Goal: Navigation & Orientation: Find specific page/section

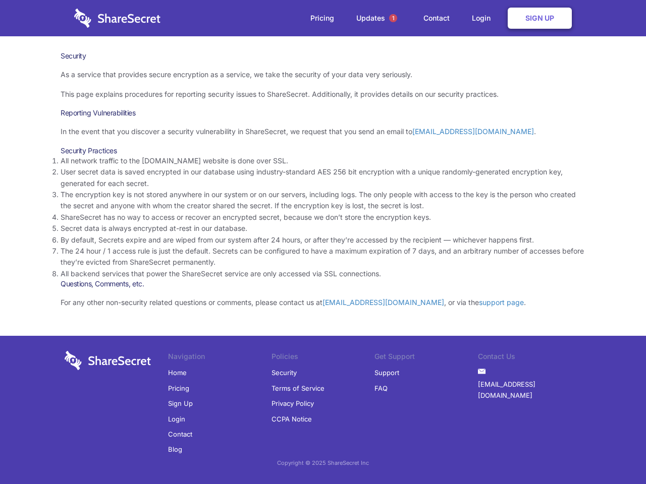
click at [323, 242] on li "By default, Secrets expire and are wiped from our system after 24 hours, or aft…" at bounding box center [323, 240] width 525 height 11
click at [393, 18] on span "1" at bounding box center [393, 18] width 8 height 8
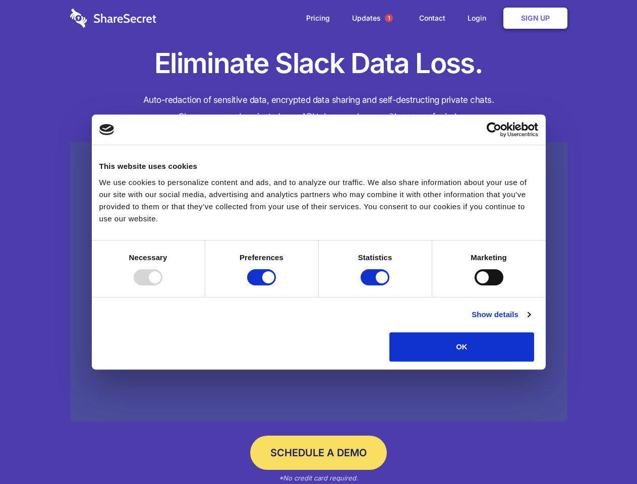
click at [163, 286] on div at bounding box center [148, 277] width 29 height 16
click at [276, 286] on input "Preferences" at bounding box center [261, 277] width 29 height 16
checkbox input "false"
click at [376, 286] on input "Statistics" at bounding box center [375, 277] width 29 height 16
checkbox input "false"
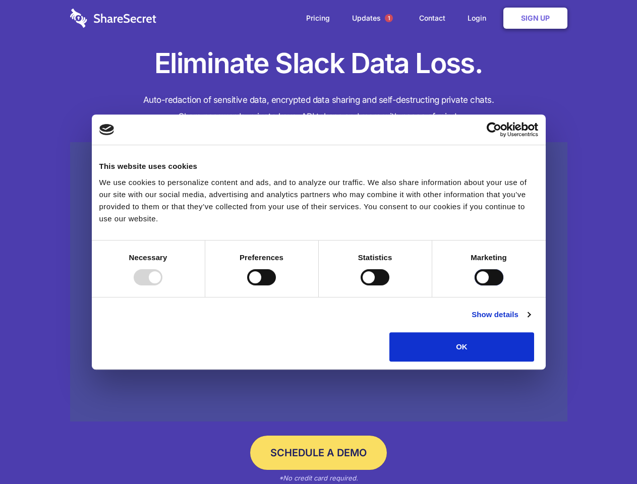
click at [475, 286] on input "Marketing" at bounding box center [489, 277] width 29 height 16
checkbox input "true"
click at [530, 321] on link "Show details" at bounding box center [501, 315] width 59 height 12
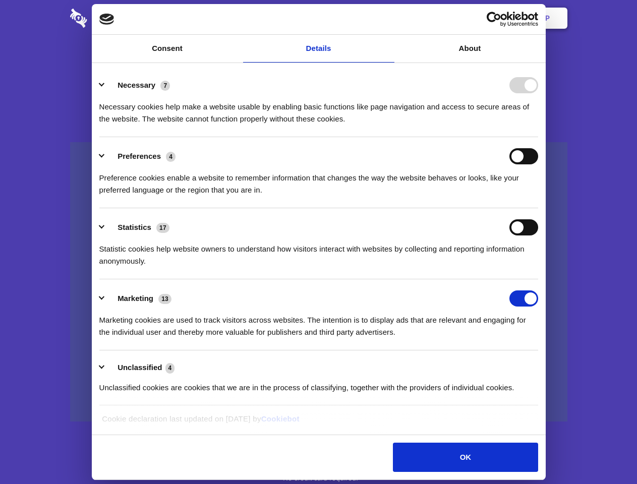
click at [538, 137] on li "Necessary 7 Necessary cookies help make a website usable by enabling basic func…" at bounding box center [318, 101] width 439 height 71
click at [389, 18] on span "1" at bounding box center [389, 18] width 8 height 8
